Goal: Find specific page/section

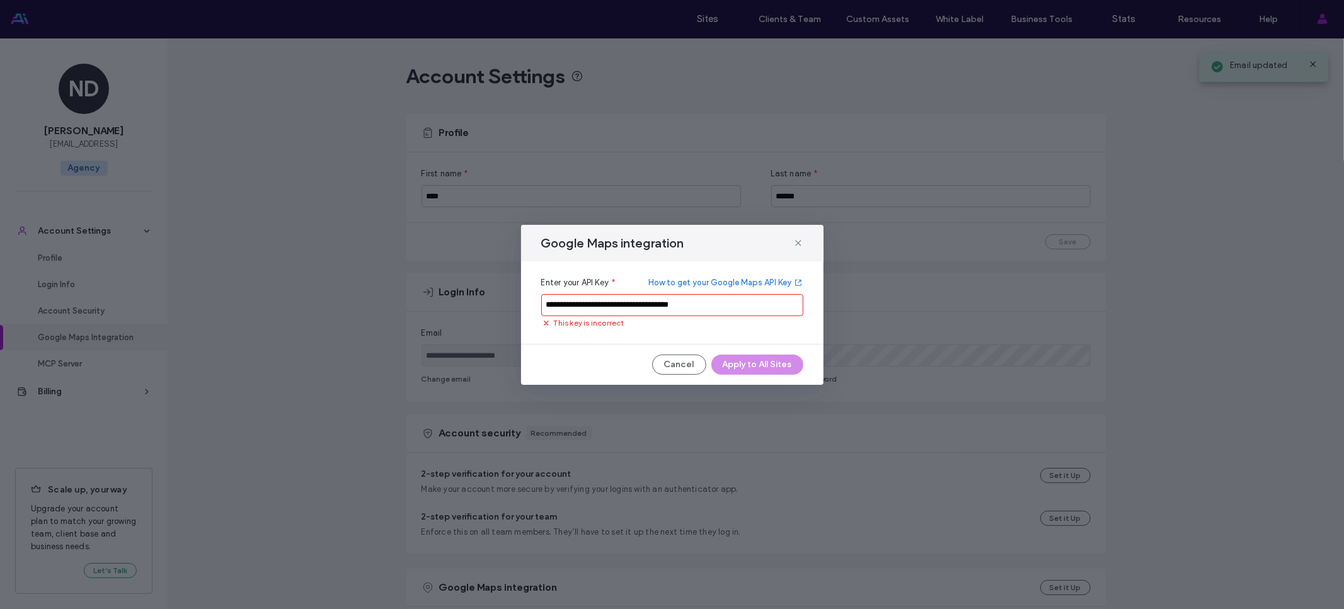
scroll to position [370, 0]
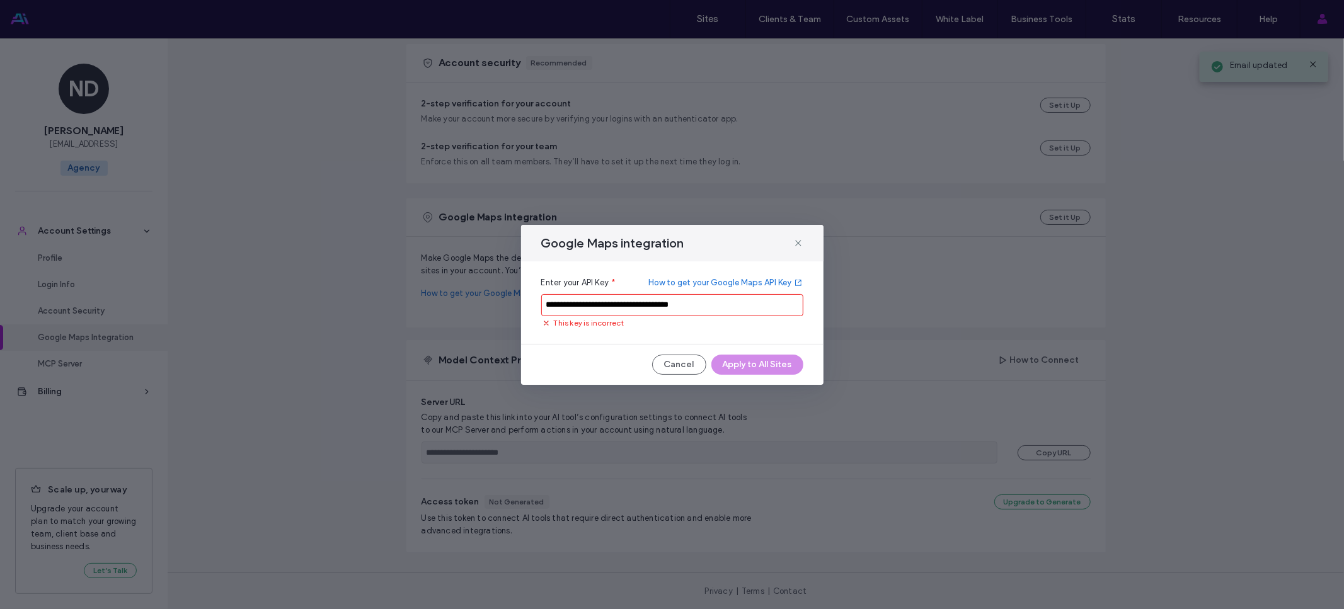
click at [806, 237] on div "Google Maps integration" at bounding box center [672, 243] width 302 height 37
click at [802, 243] on div "Google Maps integration" at bounding box center [672, 243] width 302 height 37
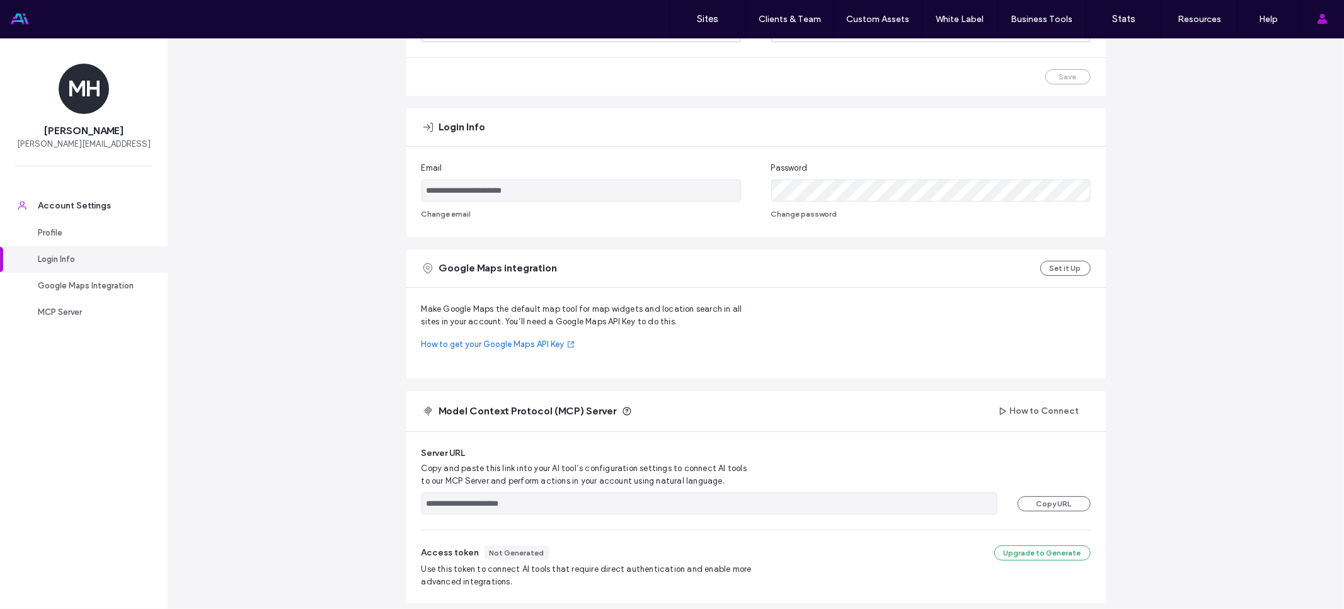
scroll to position [216, 0]
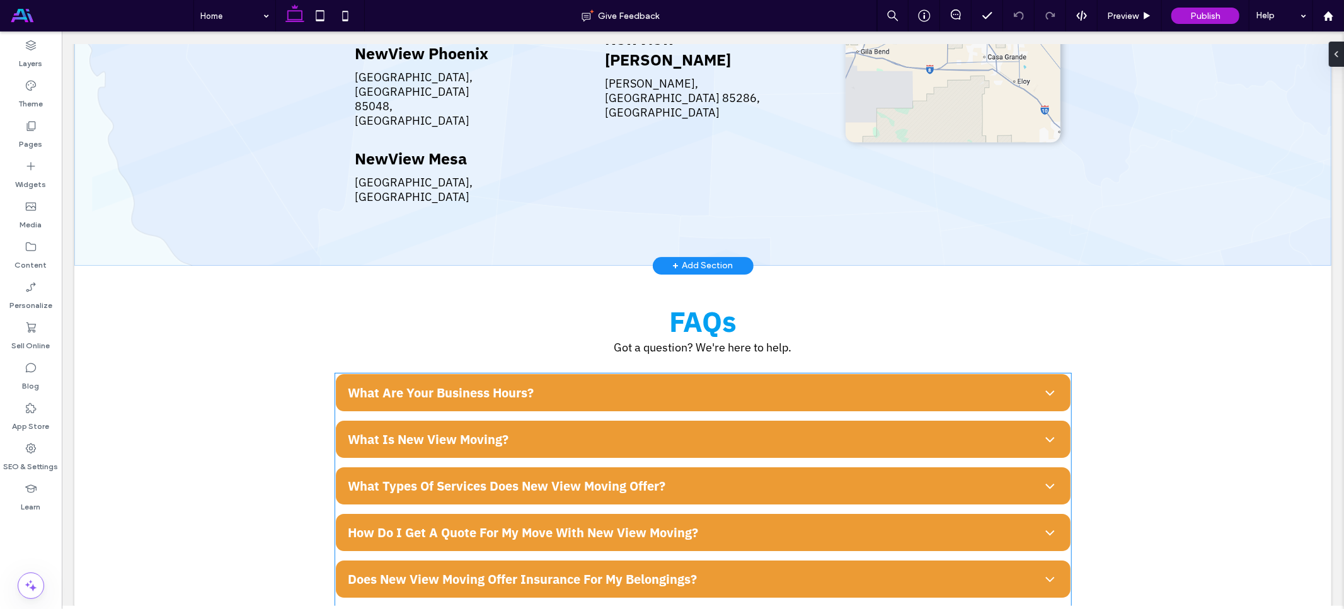
scroll to position [3089, 0]
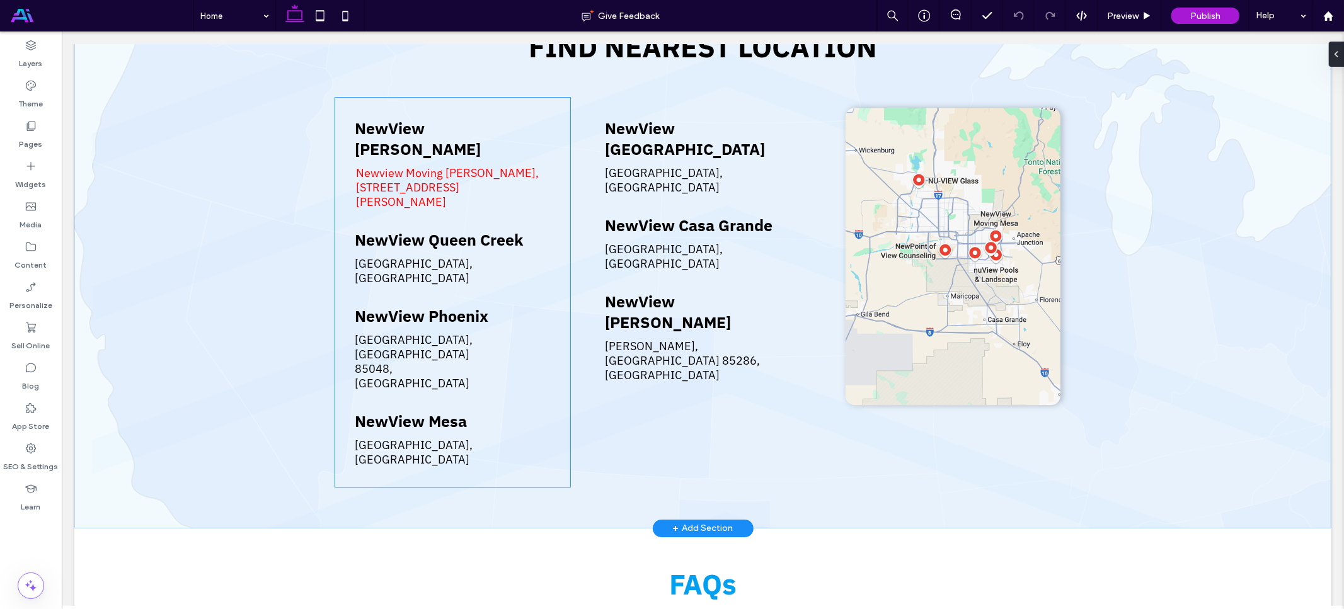
click at [422, 165] on span "Newview Moving Gilbert, 2480 S Higley Rd Gilbert, AZ 85295 USA" at bounding box center [447, 186] width 183 height 43
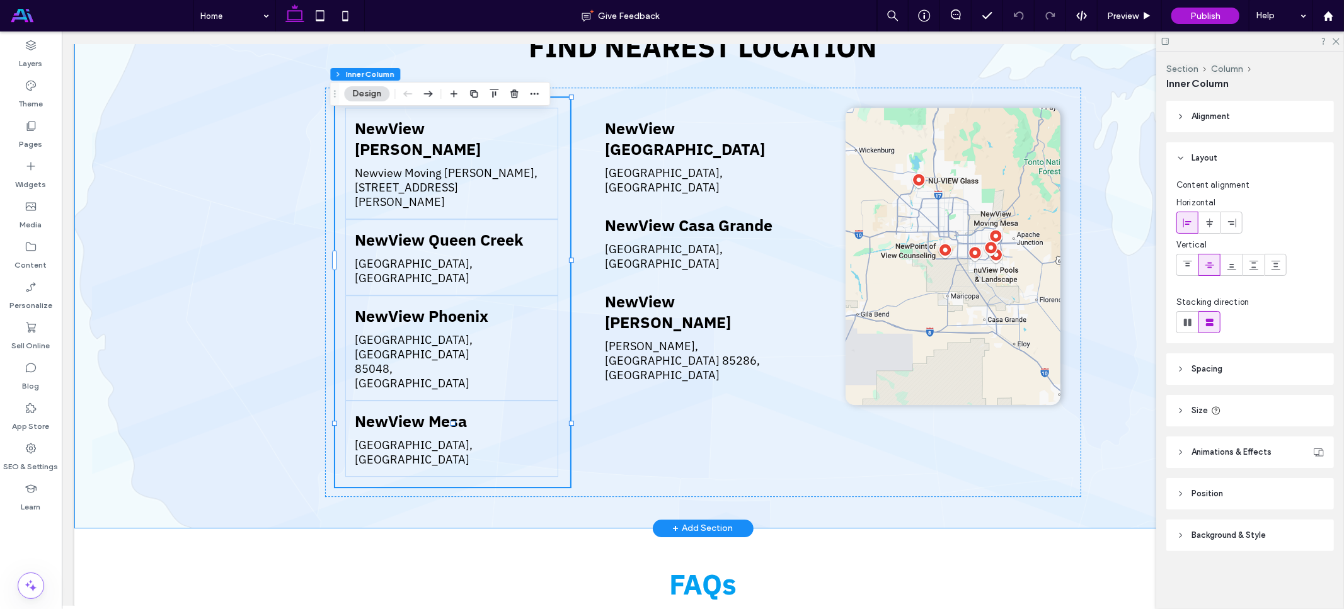
click at [237, 149] on div "FIND NEAREST LOCATION NewView Gilbert Newview Moving Gilbert, 2480 S Higley Rd …" at bounding box center [702, 259] width 1257 height 538
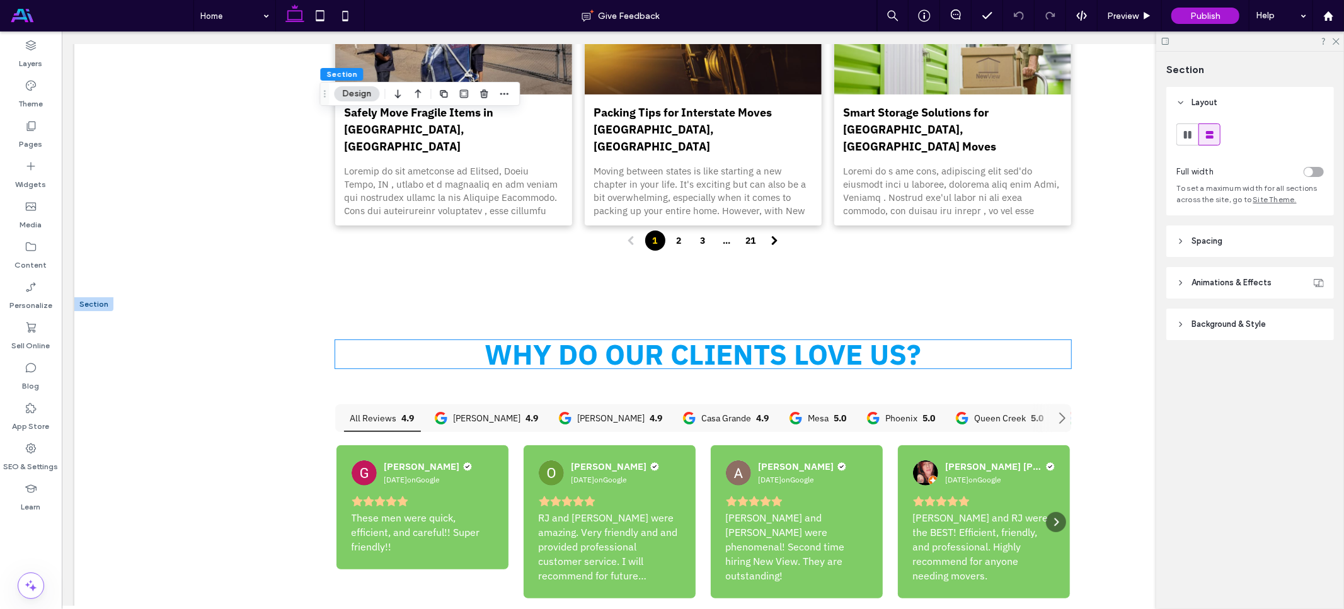
scroll to position [4324, 0]
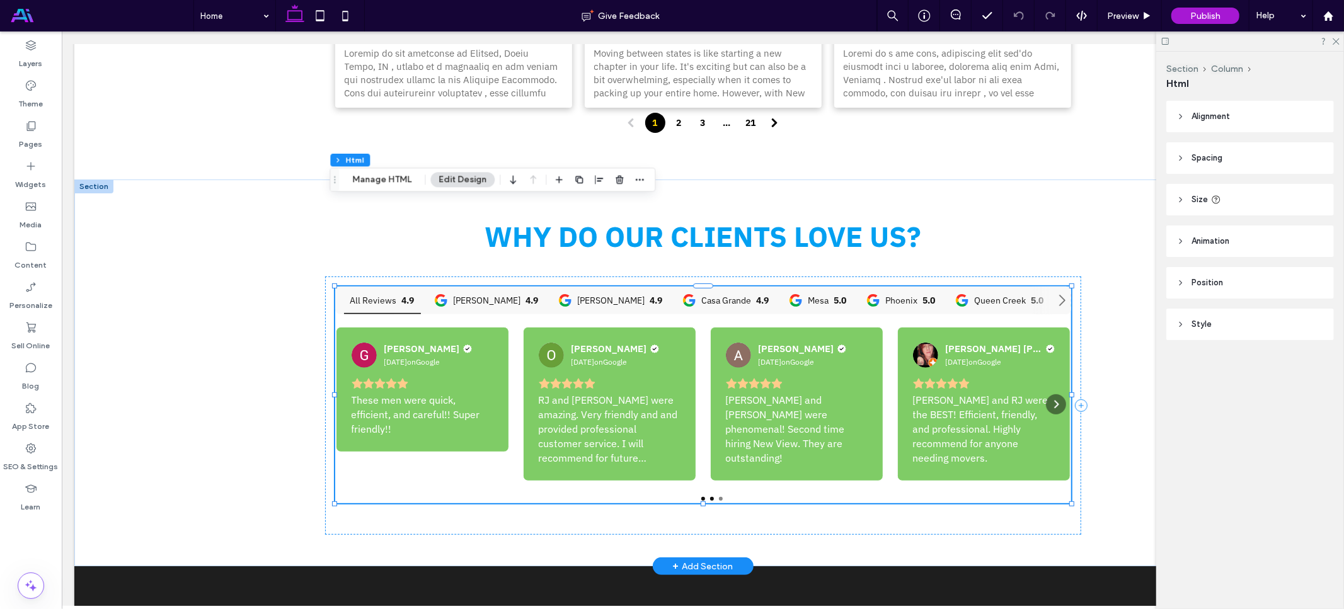
click at [709, 496] on div at bounding box center [711, 498] width 4 height 4
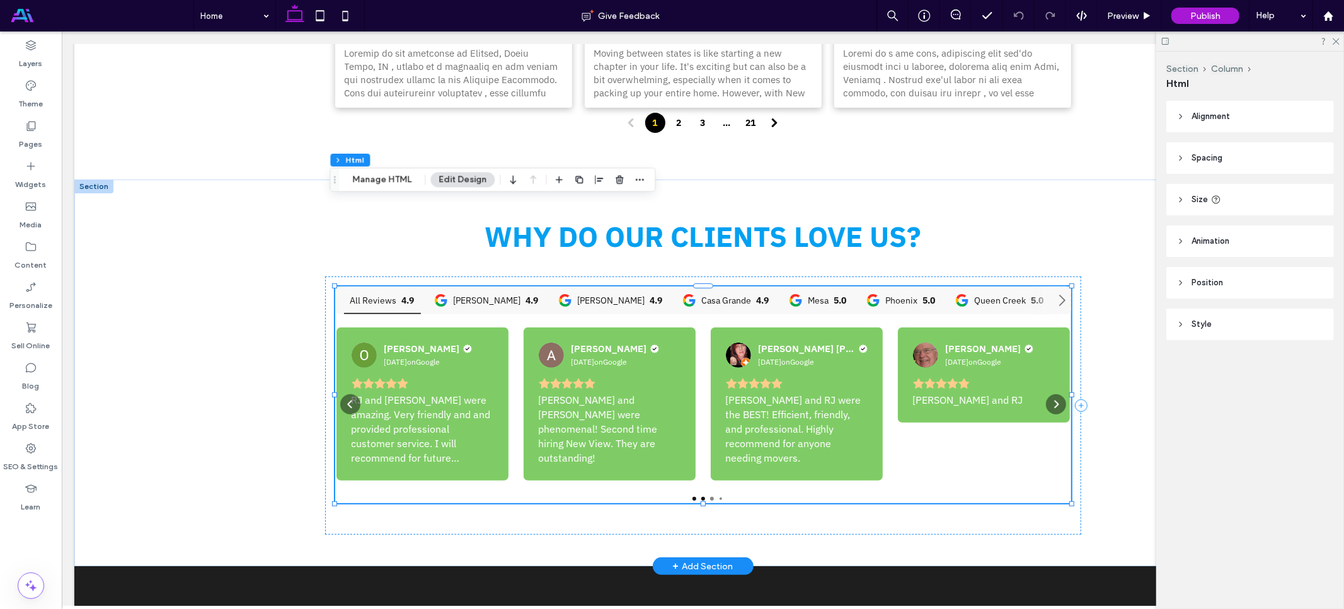
click at [692, 496] on div at bounding box center [694, 498] width 4 height 4
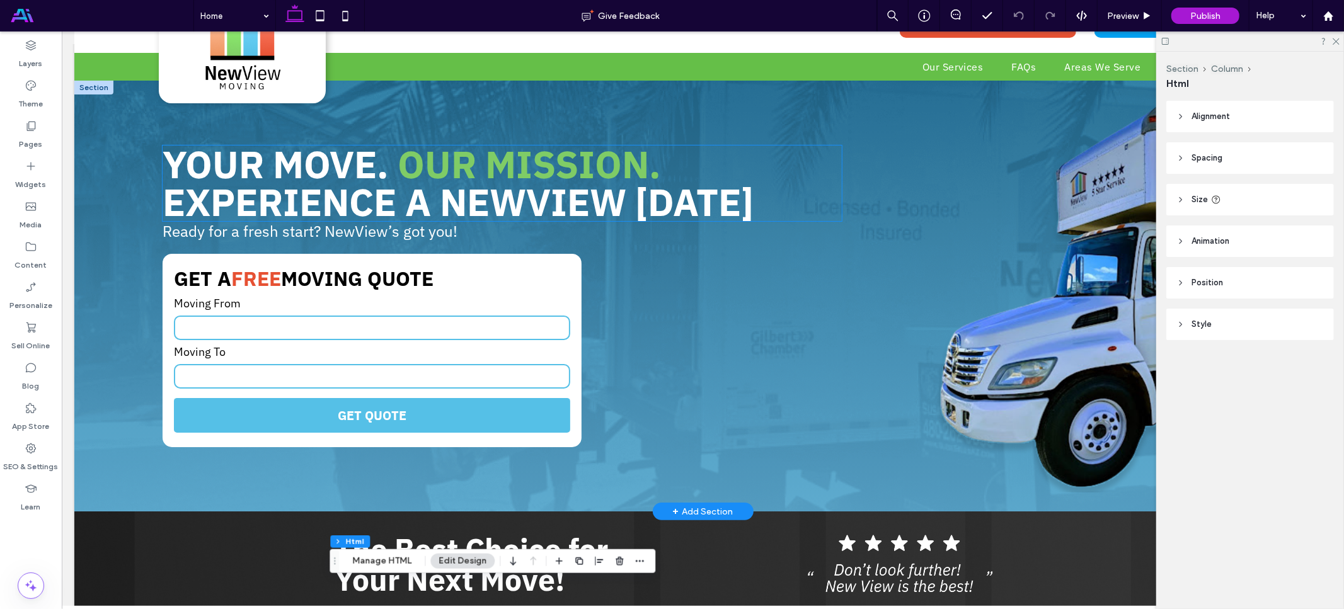
scroll to position [0, 0]
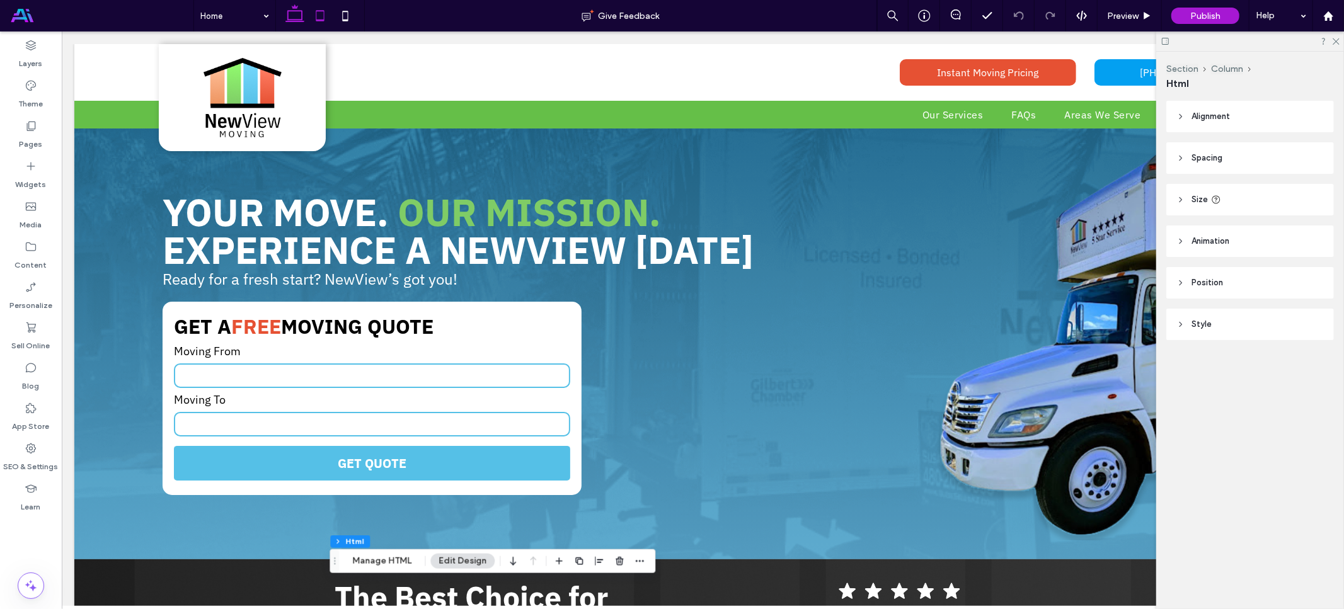
click at [326, 15] on icon at bounding box center [319, 15] width 25 height 25
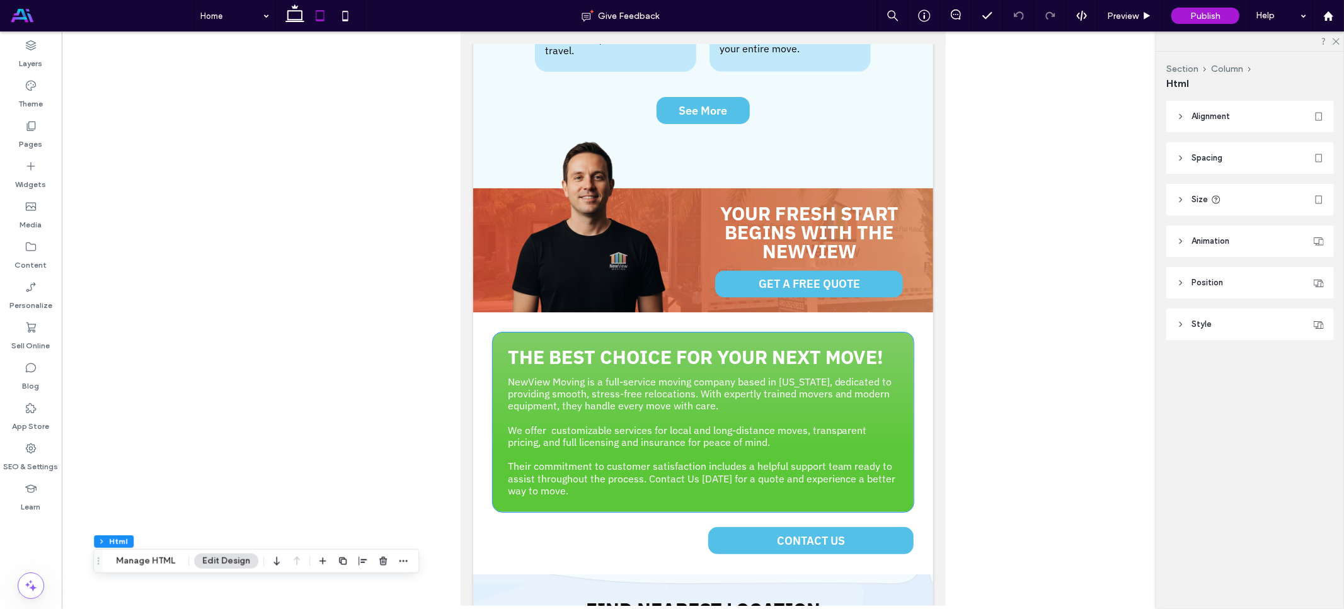
scroll to position [2559, 0]
